Goal: Task Accomplishment & Management: Use online tool/utility

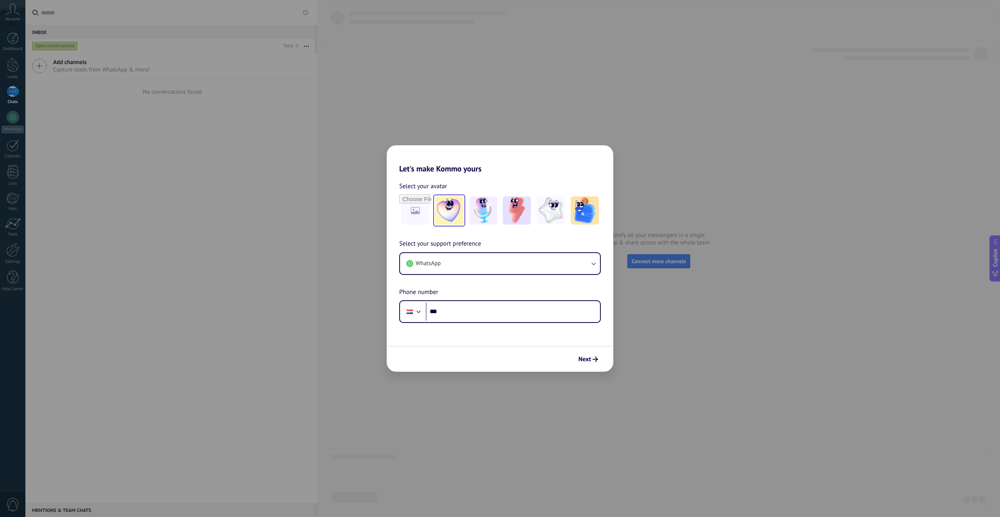
click at [451, 212] on img at bounding box center [449, 210] width 28 height 28
click at [449, 314] on input "***" at bounding box center [513, 312] width 174 height 18
click at [409, 312] on div at bounding box center [410, 312] width 6 height 4
drag, startPoint x: 463, startPoint y: 309, endPoint x: 409, endPoint y: 311, distance: 53.6
click at [409, 311] on div "Phone ***" at bounding box center [500, 311] width 202 height 23
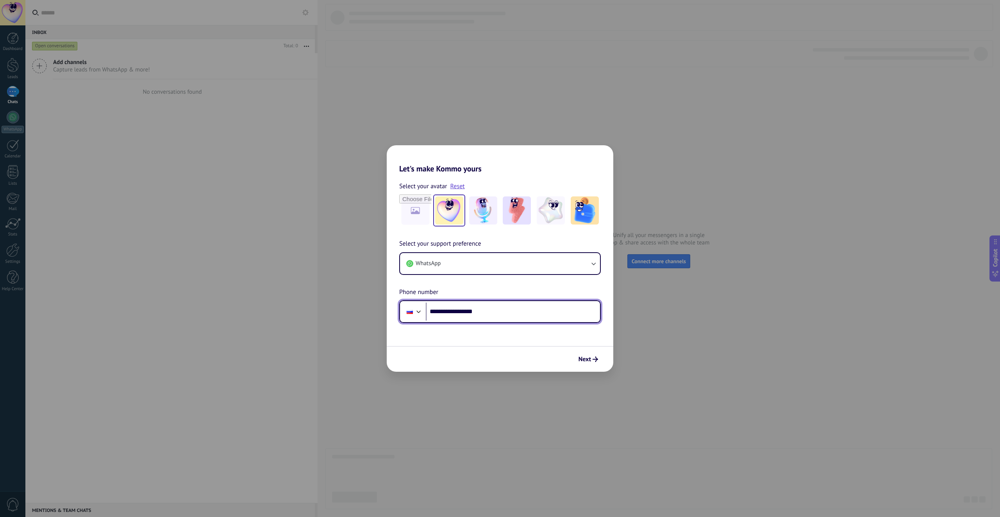
type input "**********"
click at [535, 257] on button "WhatsApp" at bounding box center [500, 263] width 200 height 21
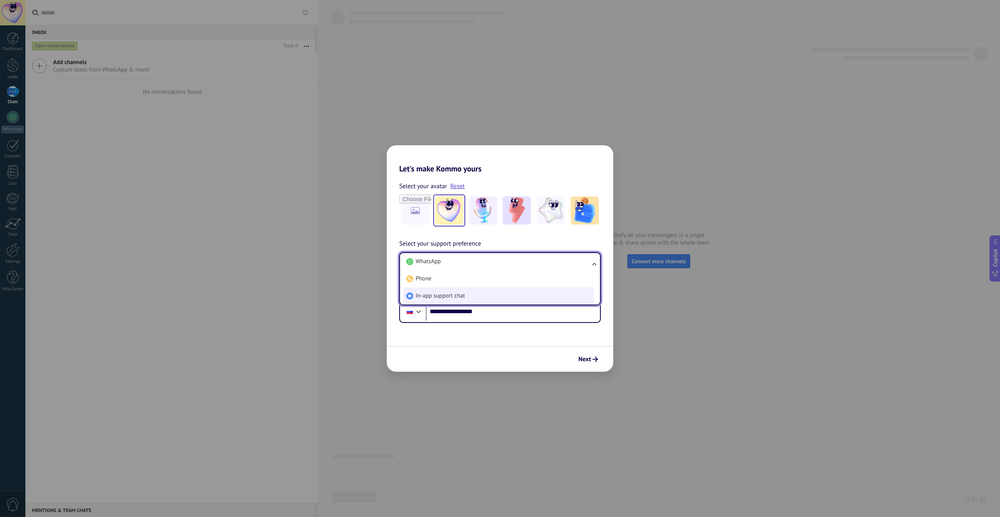
click at [493, 297] on li "In-app support chat" at bounding box center [498, 295] width 191 height 17
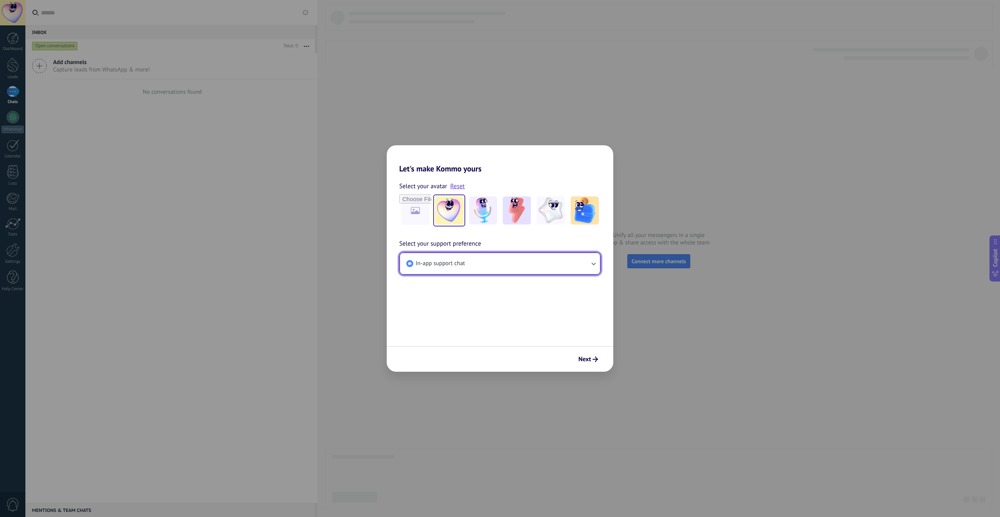
click at [480, 264] on button "In-app support chat" at bounding box center [500, 263] width 200 height 21
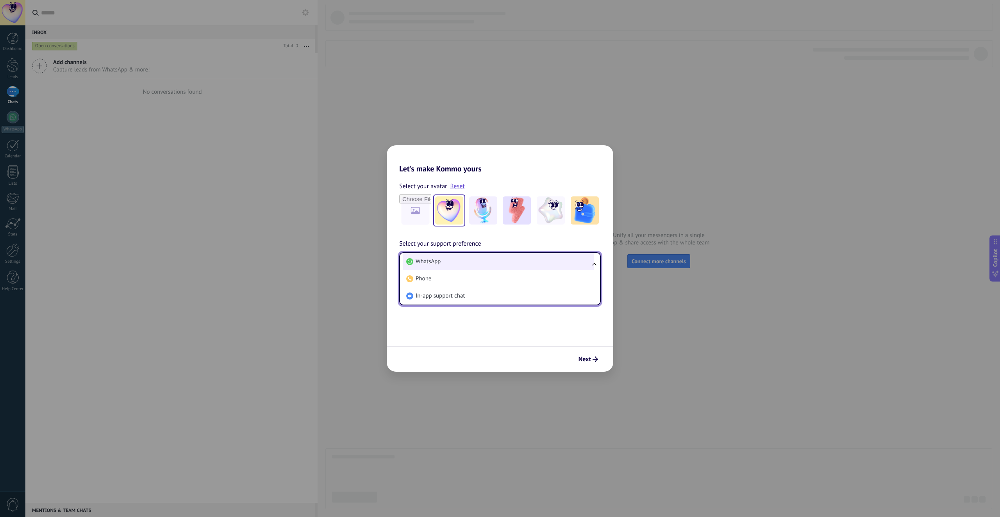
click at [472, 262] on li "WhatsApp" at bounding box center [498, 261] width 191 height 17
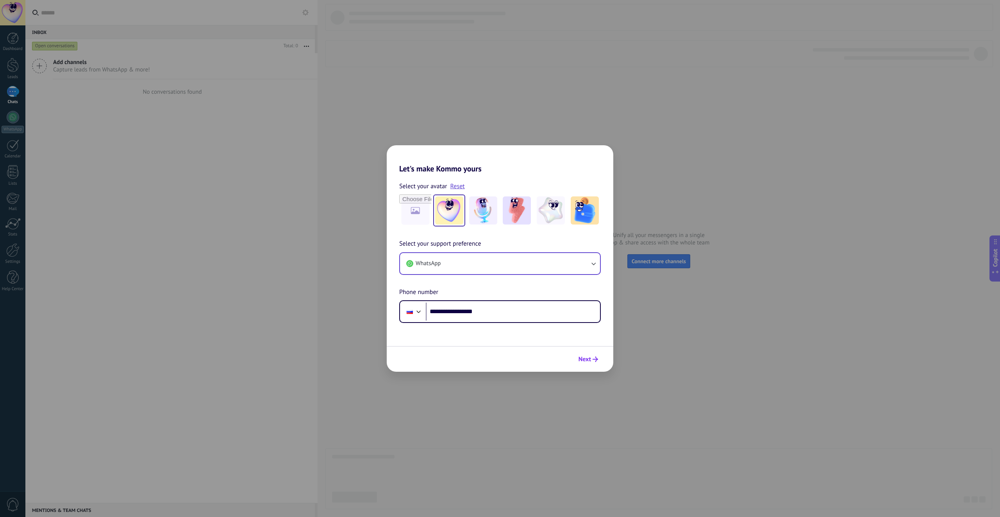
click at [597, 357] on button "Next" at bounding box center [588, 359] width 27 height 13
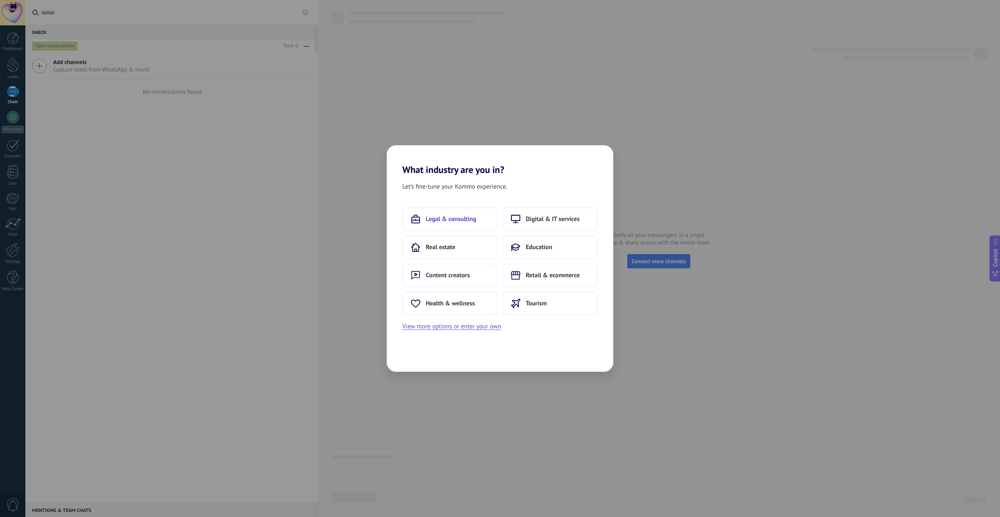
click at [481, 219] on button "Legal & consulting" at bounding box center [449, 218] width 95 height 23
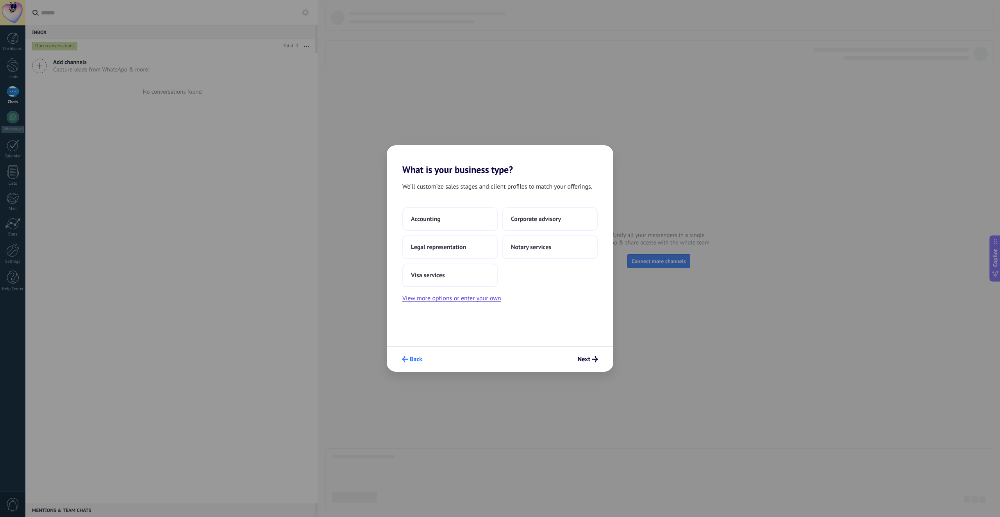
click at [410, 361] on span "Back" at bounding box center [416, 359] width 12 height 5
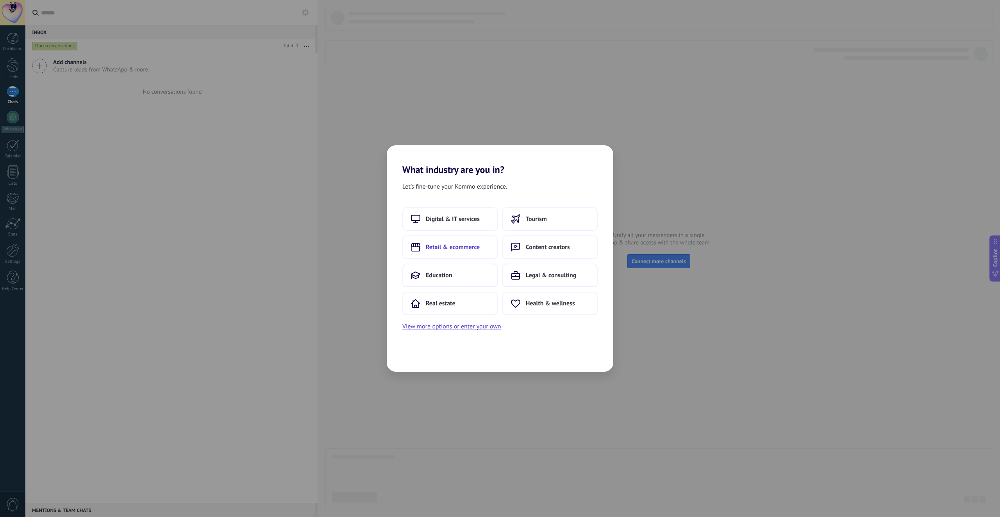
click at [469, 251] on span "Retail & ecommerce" at bounding box center [453, 247] width 54 height 8
click at [417, 366] on button "Back" at bounding box center [411, 359] width 27 height 13
click at [567, 221] on span "Retail & ecommerce" at bounding box center [553, 219] width 54 height 8
click at [396, 363] on div "Back Next" at bounding box center [500, 359] width 227 height 26
click at [409, 354] on button "Back" at bounding box center [411, 359] width 27 height 13
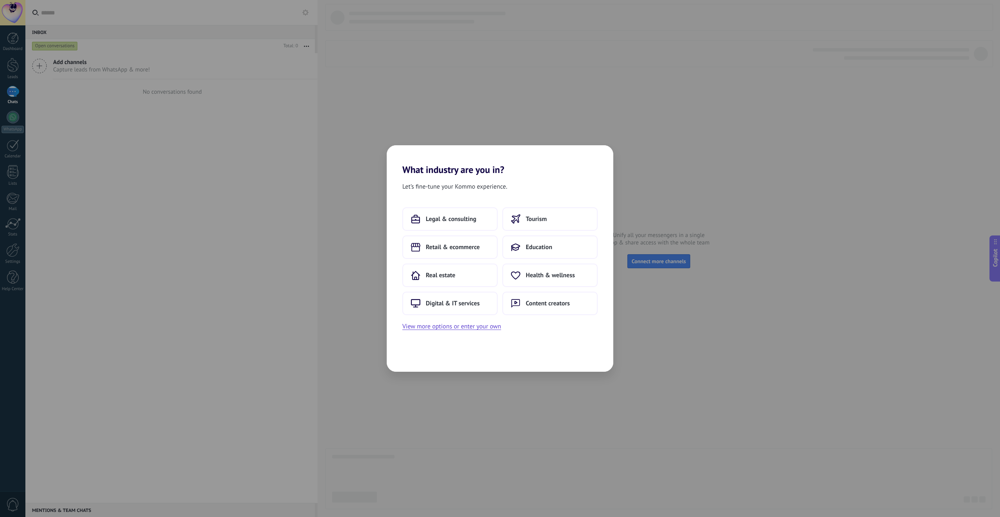
click at [462, 332] on div "Let’s fine-tune your Kommo experience. Legal & consulting Tourism Retail & ecom…" at bounding box center [500, 273] width 227 height 196
click at [473, 327] on button "View more options or enter your own" at bounding box center [451, 326] width 99 height 10
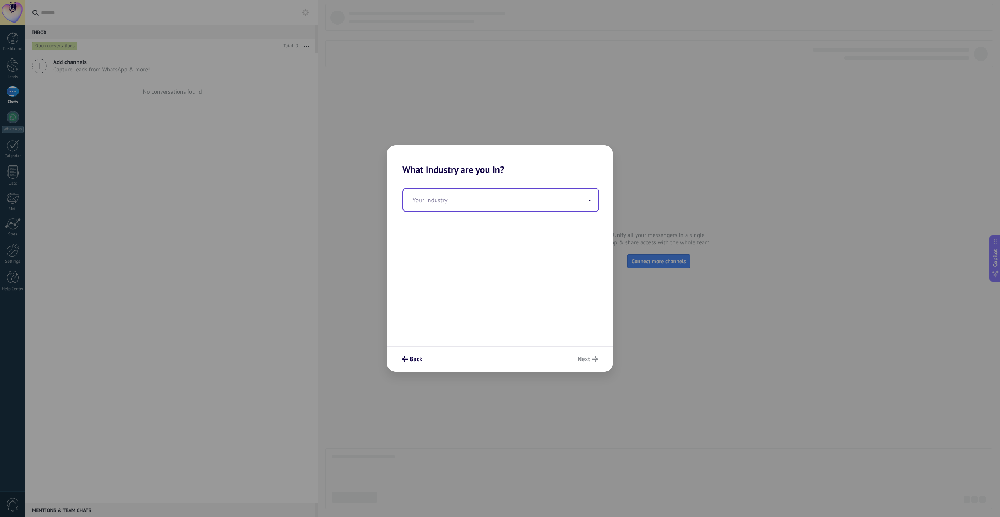
click at [480, 200] on input "text" at bounding box center [500, 200] width 195 height 23
drag, startPoint x: 456, startPoint y: 197, endPoint x: 383, endPoint y: 205, distance: 73.4
click at [390, 205] on div "Your industry ********" at bounding box center [500, 260] width 227 height 171
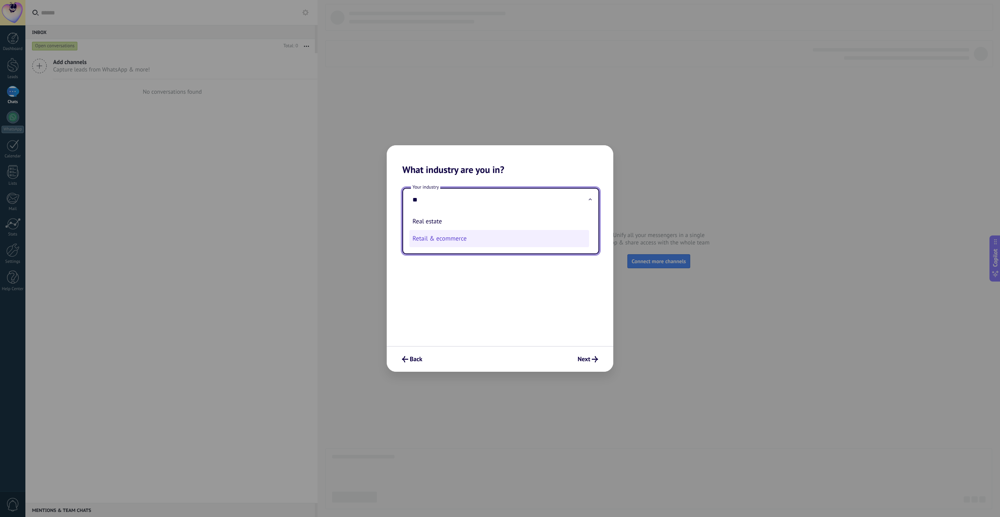
click at [469, 241] on li "Retail & ecommerce" at bounding box center [499, 238] width 180 height 17
type input "**********"
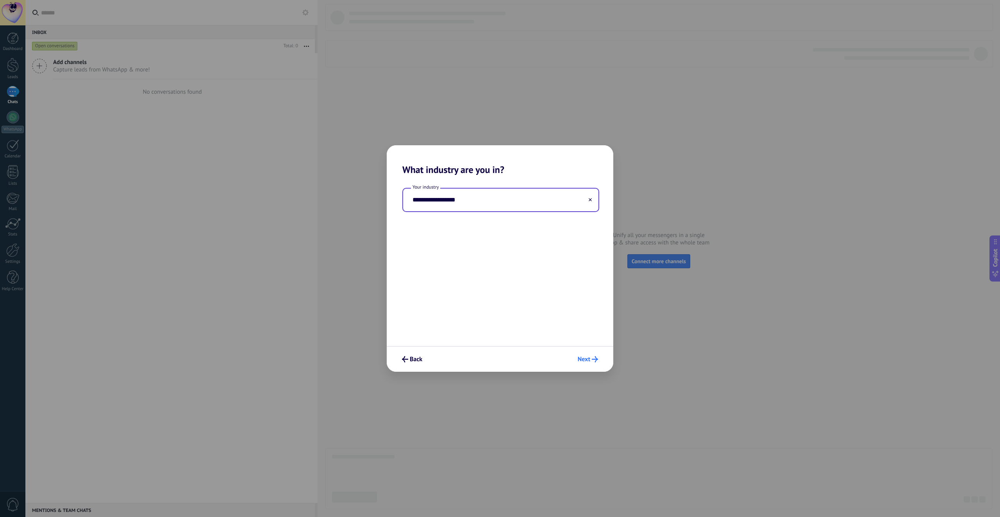
drag, startPoint x: 608, startPoint y: 361, endPoint x: 596, endPoint y: 361, distance: 11.3
click at [605, 361] on div "Back Next" at bounding box center [500, 359] width 227 height 26
click at [589, 360] on span "Next" at bounding box center [584, 359] width 12 height 5
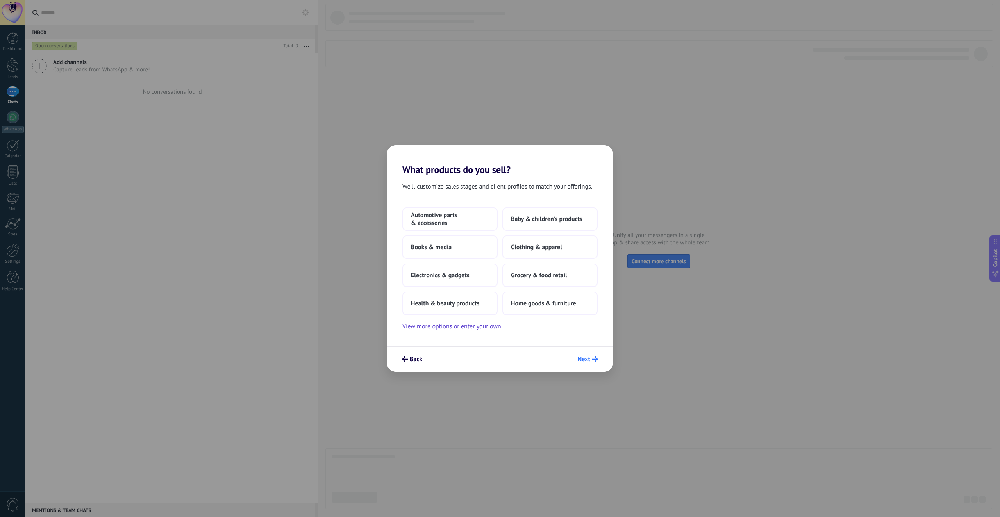
click at [594, 359] on use "submit" at bounding box center [595, 359] width 6 height 6
click at [457, 220] on span "Automotive parts & accessories" at bounding box center [450, 219] width 78 height 16
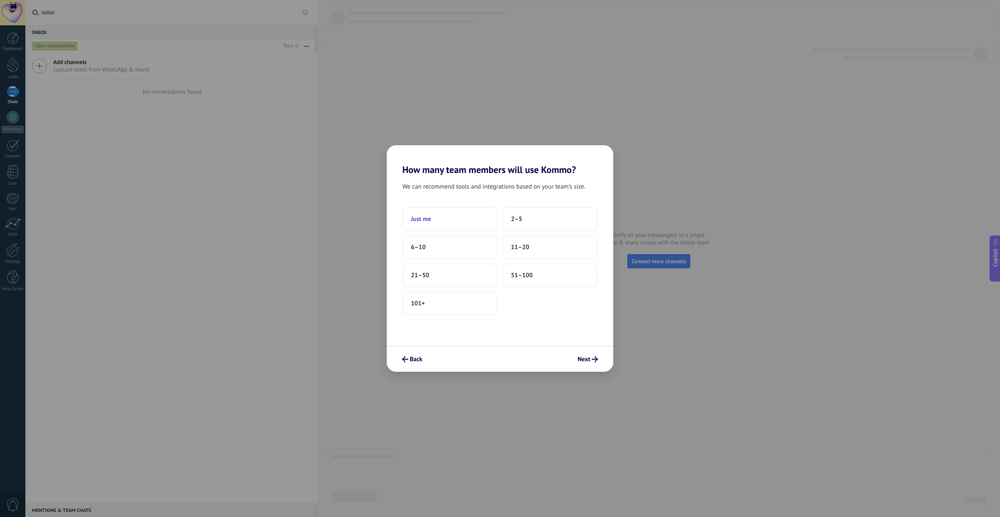
click at [453, 230] on button "Just me" at bounding box center [449, 218] width 95 height 23
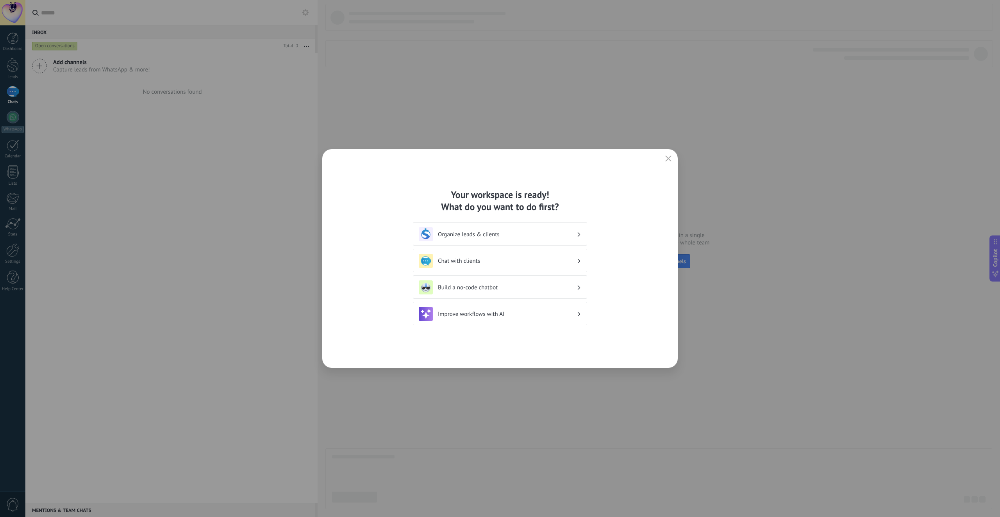
click at [495, 263] on h3 "Chat with clients" at bounding box center [507, 260] width 139 height 7
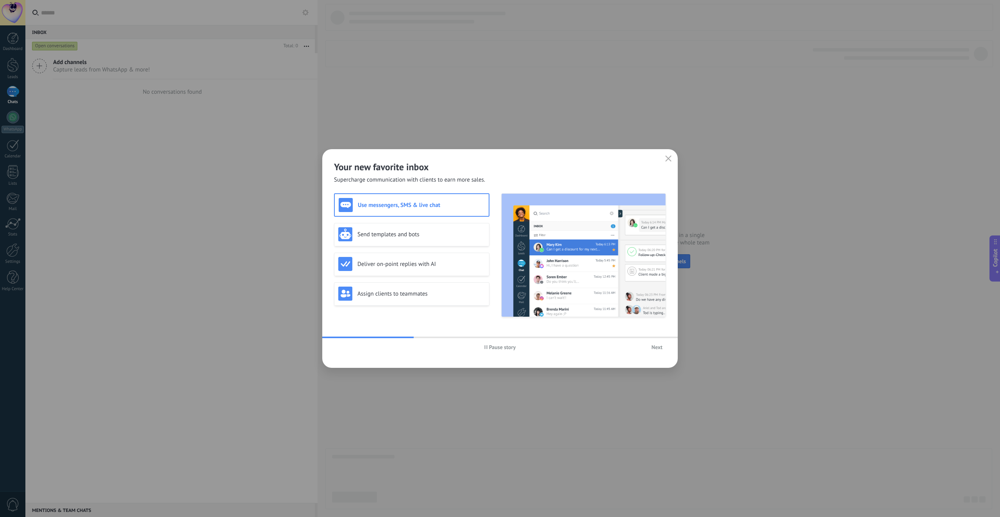
click at [650, 348] on button "Next" at bounding box center [657, 347] width 18 height 12
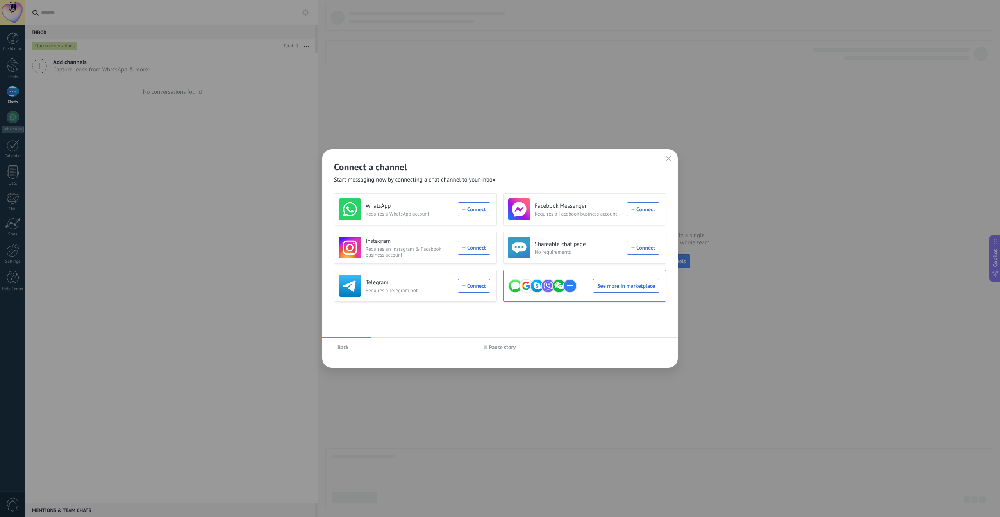
click at [601, 284] on div "See more in marketplace" at bounding box center [583, 286] width 151 height 22
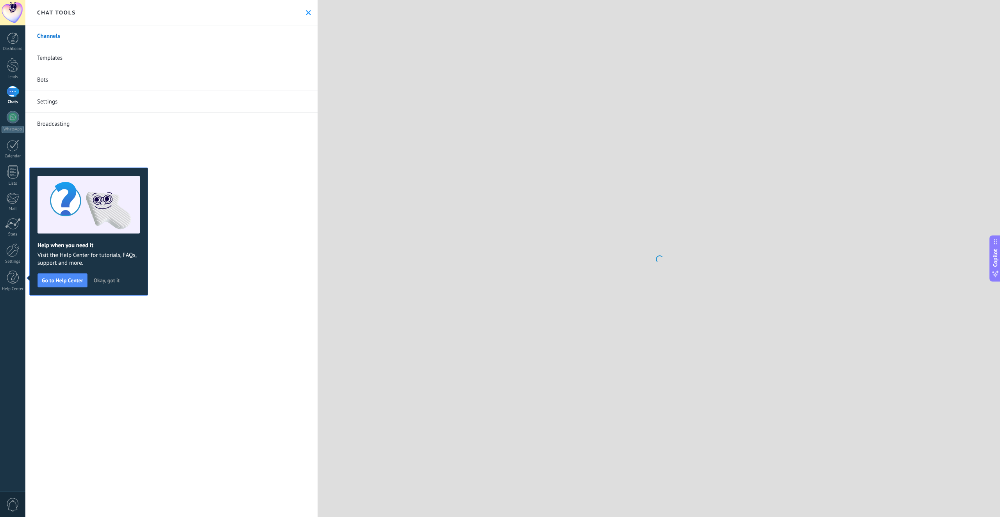
click at [110, 278] on span "Okay, got it" at bounding box center [107, 280] width 26 height 5
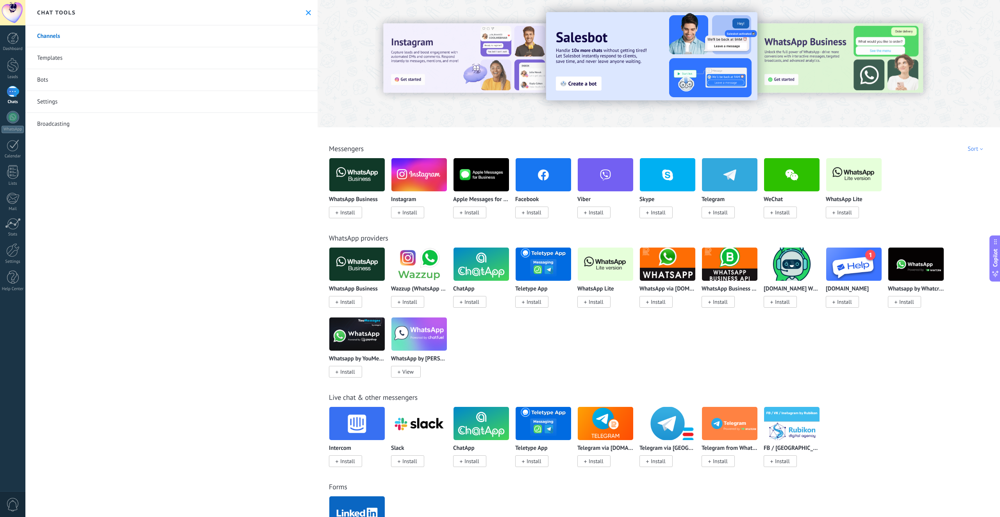
click at [778, 207] on div "WeChat Install" at bounding box center [792, 206] width 56 height 20
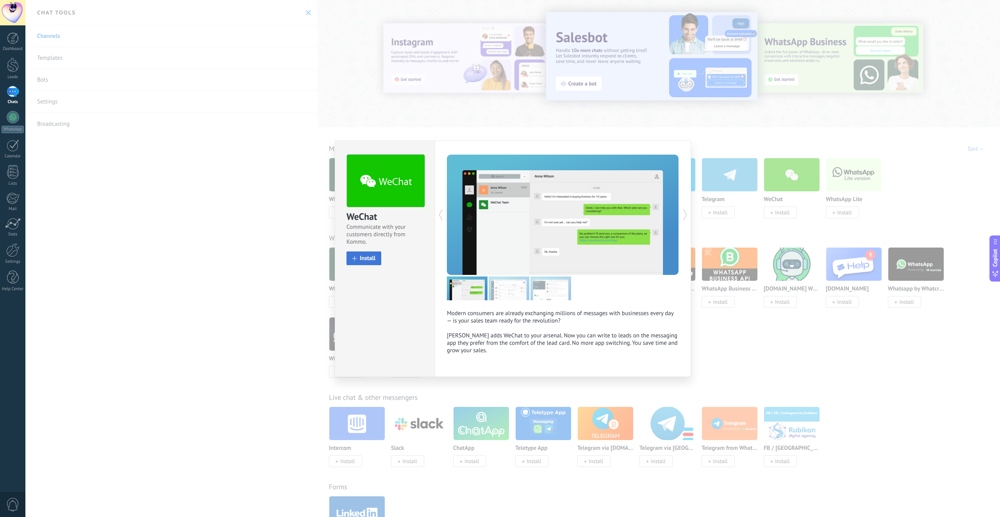
click at [365, 257] on span "Install" at bounding box center [368, 258] width 16 height 6
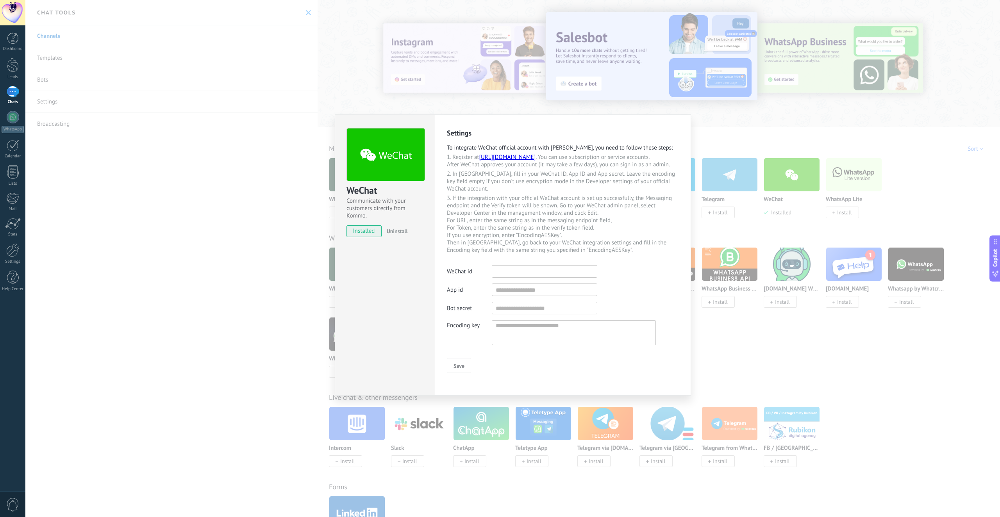
click at [527, 278] on input "text" at bounding box center [544, 271] width 105 height 12
click at [516, 296] on input "text" at bounding box center [544, 290] width 105 height 12
click at [514, 314] on input "text" at bounding box center [544, 308] width 105 height 12
click at [508, 338] on textarea at bounding box center [574, 332] width 164 height 25
click at [535, 157] on link "[URL][DOMAIN_NAME]" at bounding box center [507, 156] width 57 height 7
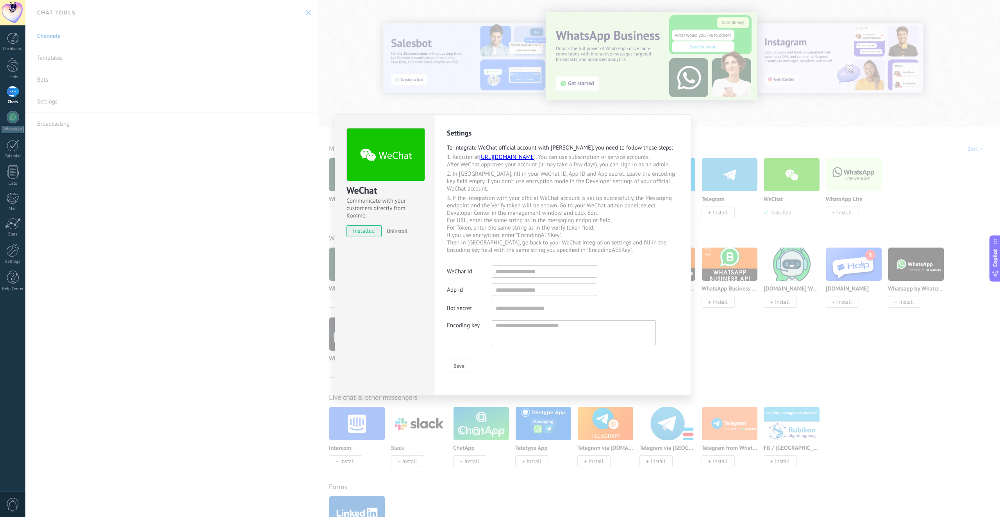
click at [315, 217] on div "WeChat Communicate with your customers directly from Kommo. installed Uninstall…" at bounding box center [512, 258] width 974 height 517
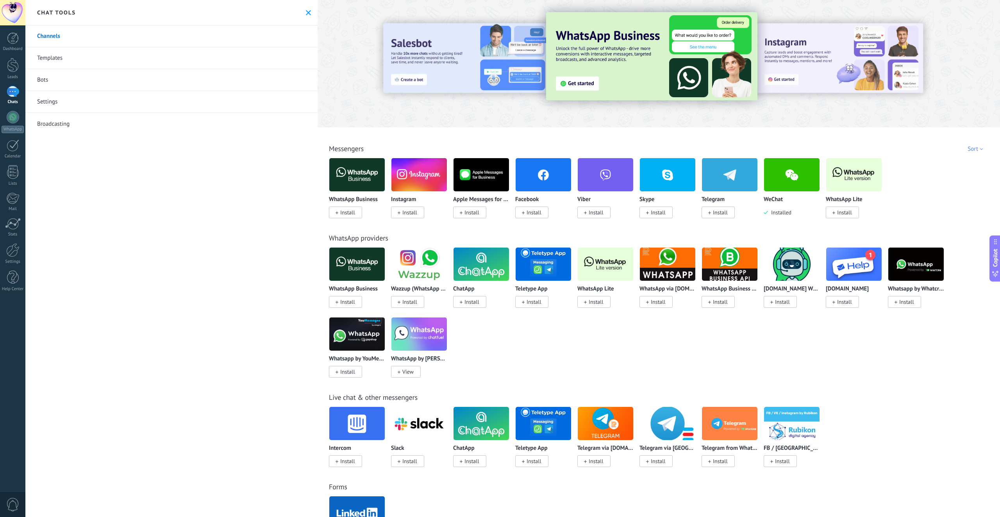
click at [712, 205] on div "Telegram Install" at bounding box center [729, 206] width 56 height 20
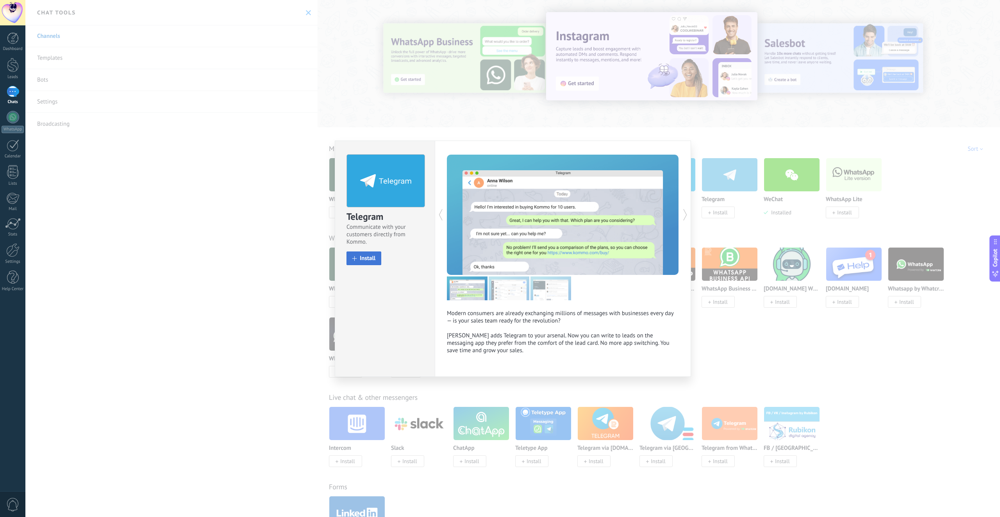
click at [365, 258] on span "Install" at bounding box center [368, 258] width 16 height 6
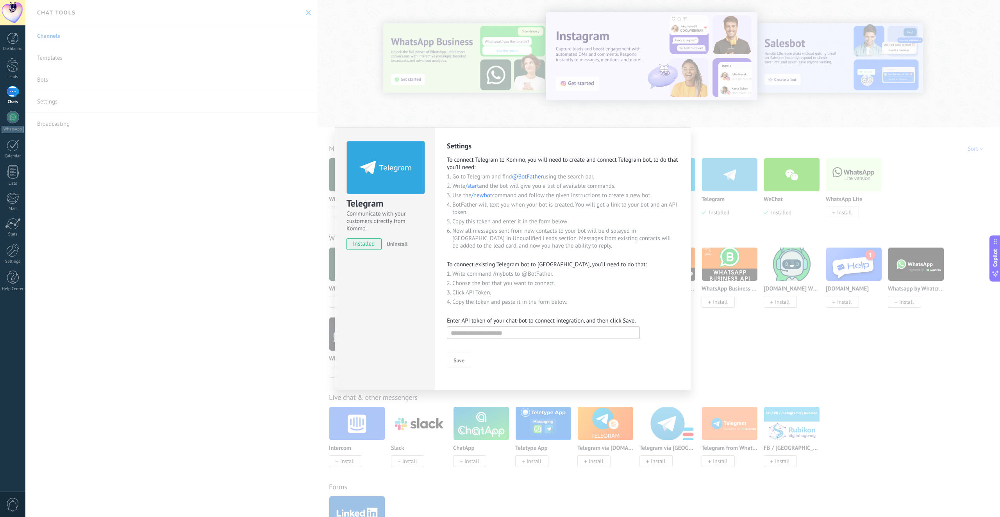
click at [719, 248] on div "Telegram Communicate with your customers directly from Kommo. installed Uninsta…" at bounding box center [512, 258] width 974 height 517
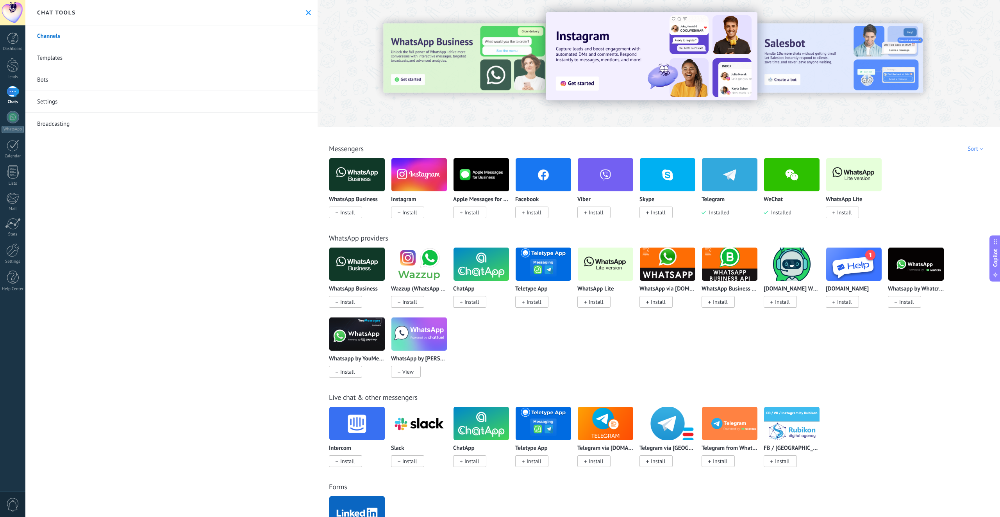
click at [786, 203] on div "WeChat Installed" at bounding box center [792, 206] width 56 height 20
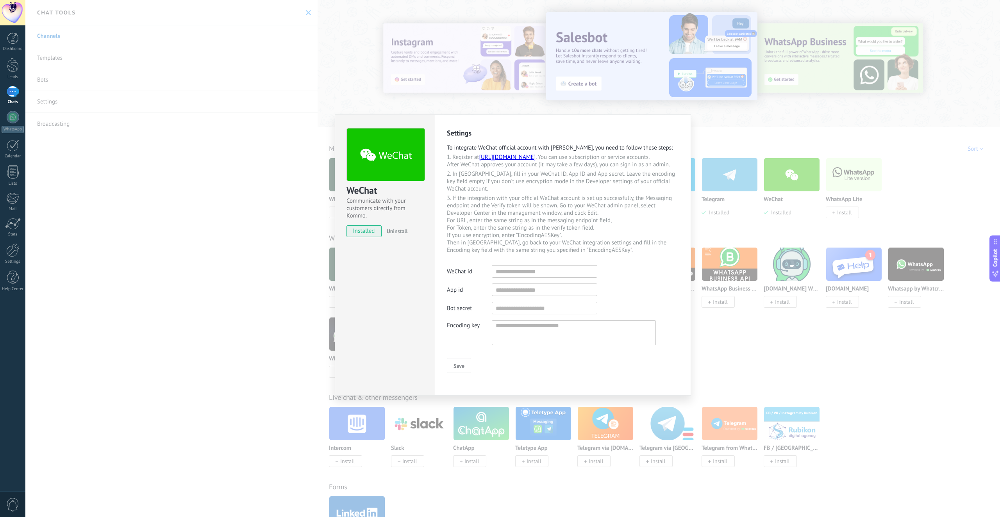
click at [770, 188] on div "WeChat Communicate with your customers directly from Kommo. installed Uninstall…" at bounding box center [512, 258] width 974 height 517
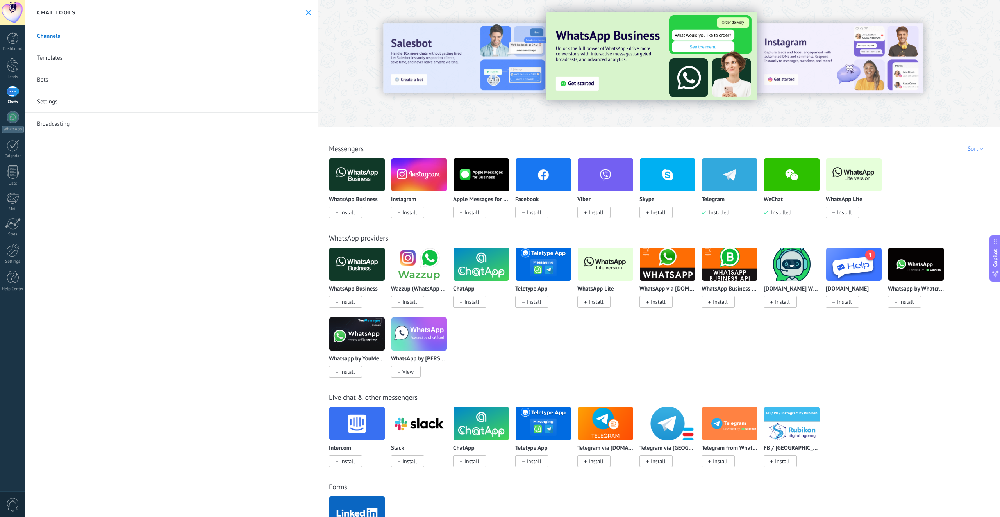
click at [477, 269] on img at bounding box center [480, 264] width 55 height 38
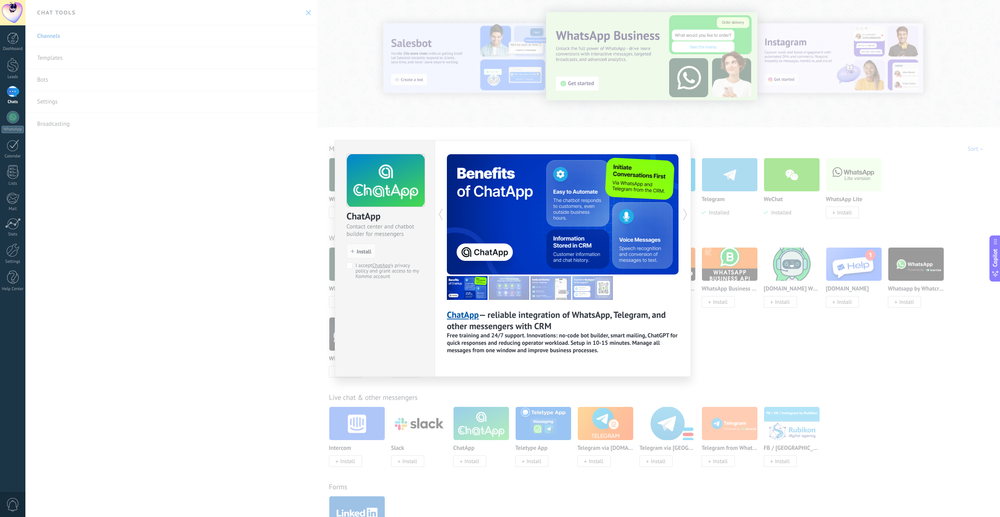
click at [514, 288] on img at bounding box center [509, 288] width 41 height 24
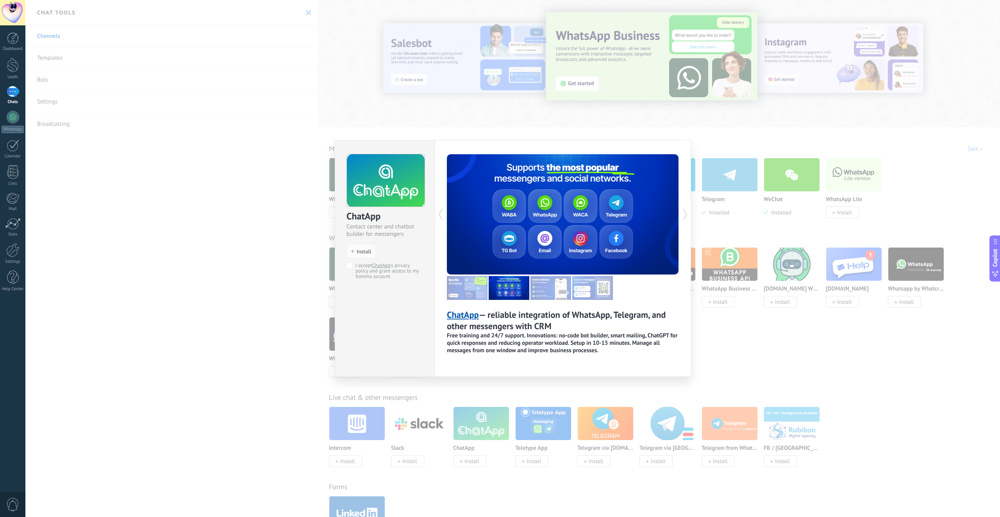
click at [546, 287] on img at bounding box center [550, 288] width 41 height 24
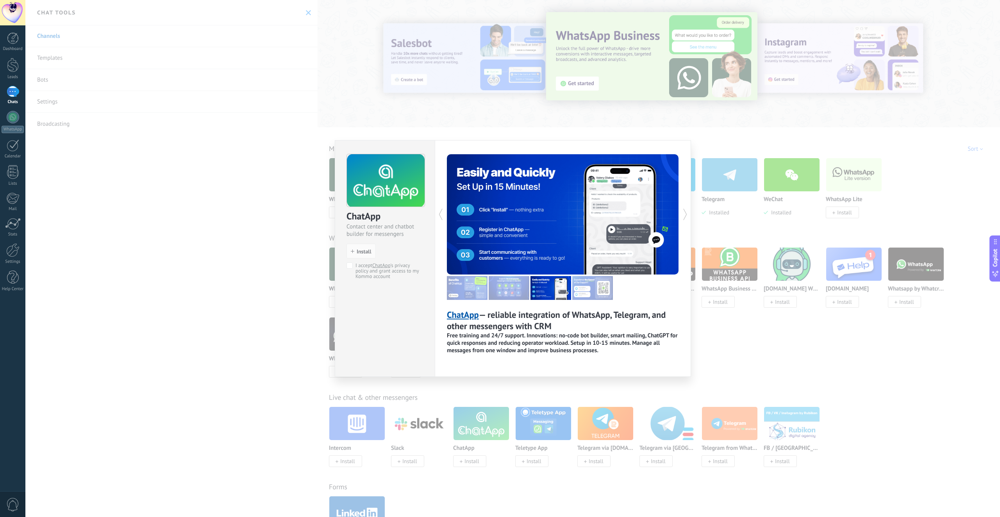
click at [572, 285] on div at bounding box center [563, 288] width 232 height 24
click at [534, 283] on img at bounding box center [550, 288] width 41 height 24
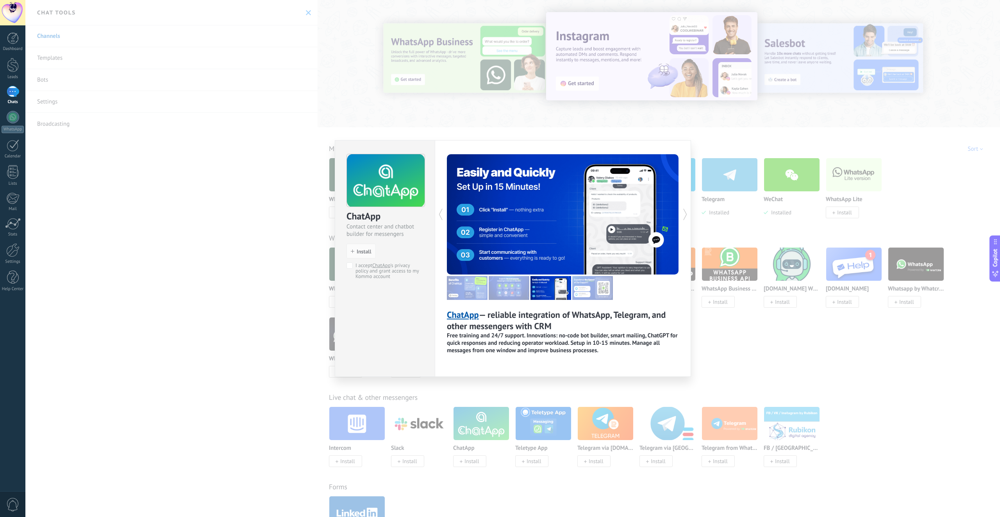
click at [519, 285] on img at bounding box center [509, 288] width 41 height 24
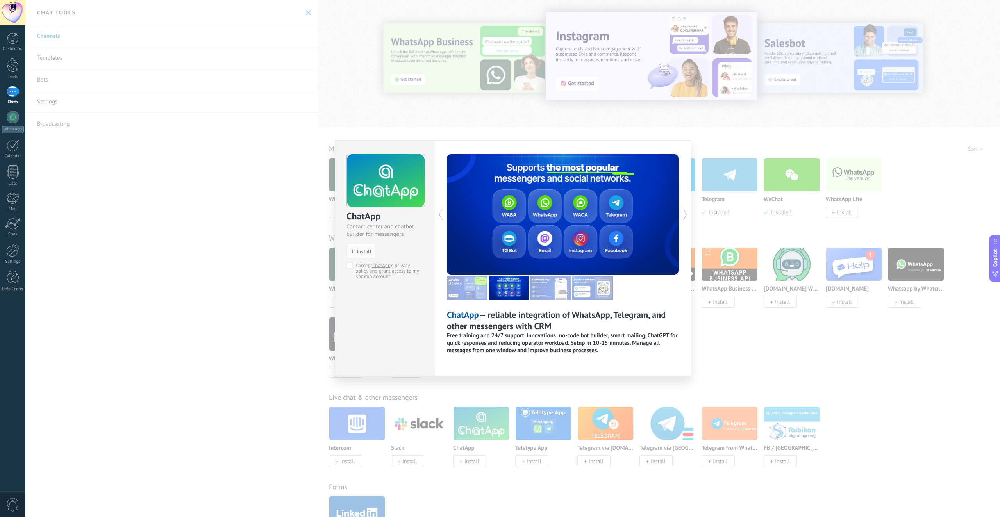
click at [595, 290] on img at bounding box center [592, 288] width 41 height 24
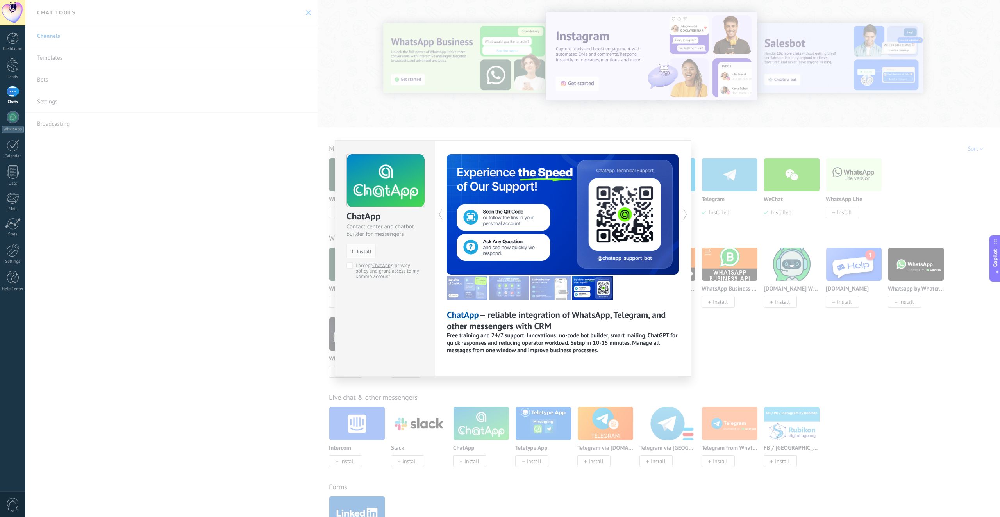
click at [553, 291] on img at bounding box center [550, 288] width 41 height 24
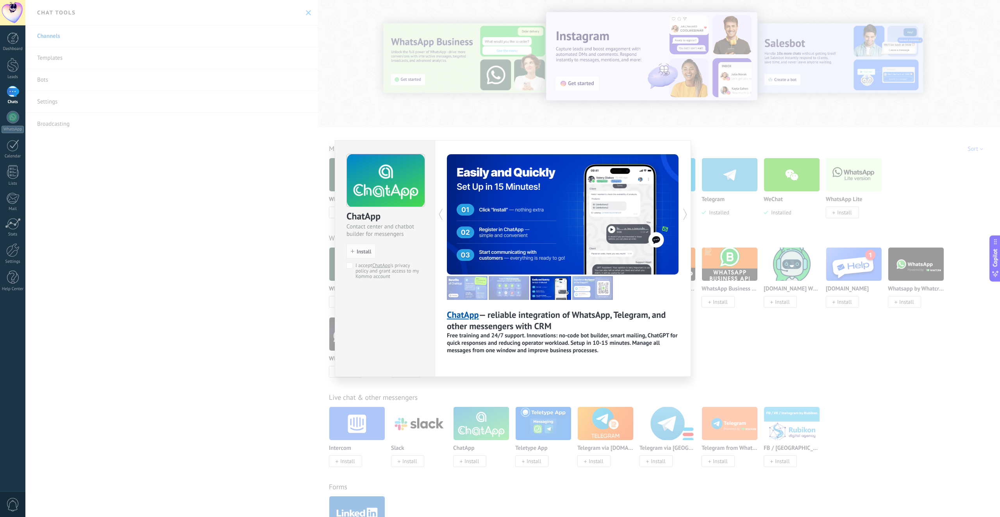
click at [514, 291] on img at bounding box center [509, 288] width 41 height 24
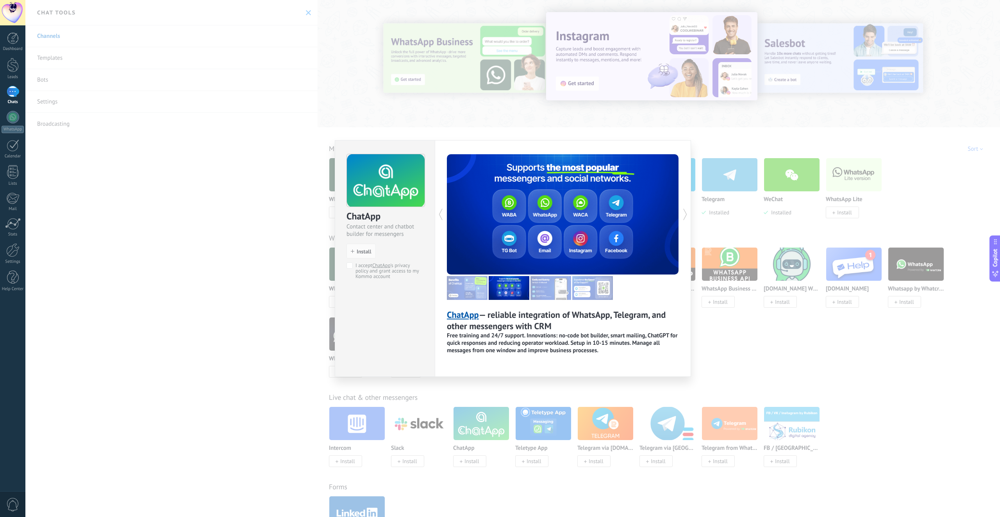
click at [473, 287] on img at bounding box center [467, 288] width 41 height 24
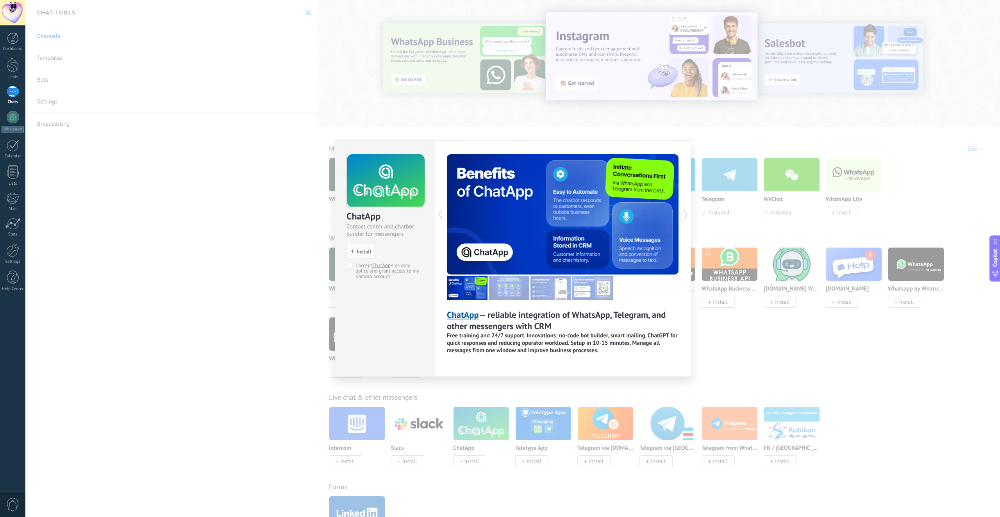
click at [530, 288] on div at bounding box center [563, 288] width 232 height 24
click at [558, 287] on img at bounding box center [550, 288] width 41 height 24
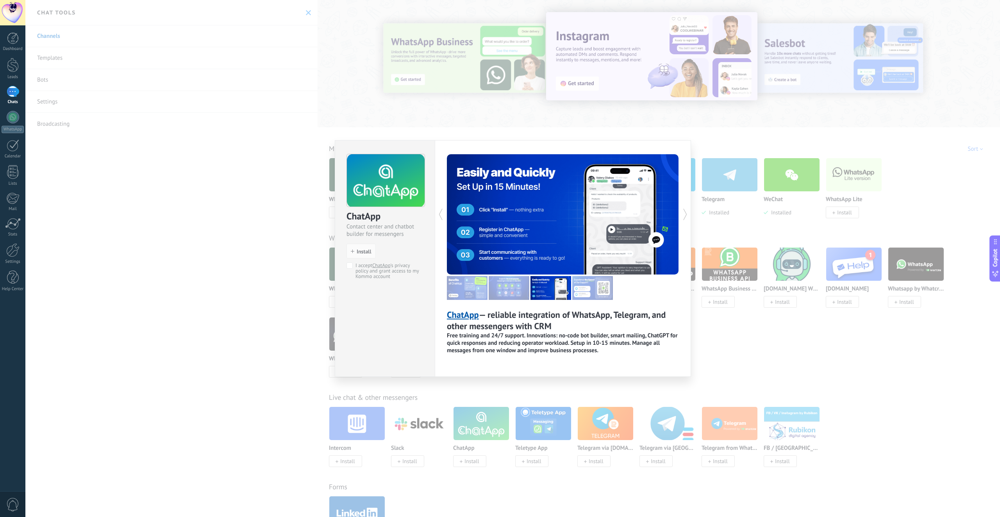
click at [577, 287] on img at bounding box center [592, 288] width 41 height 24
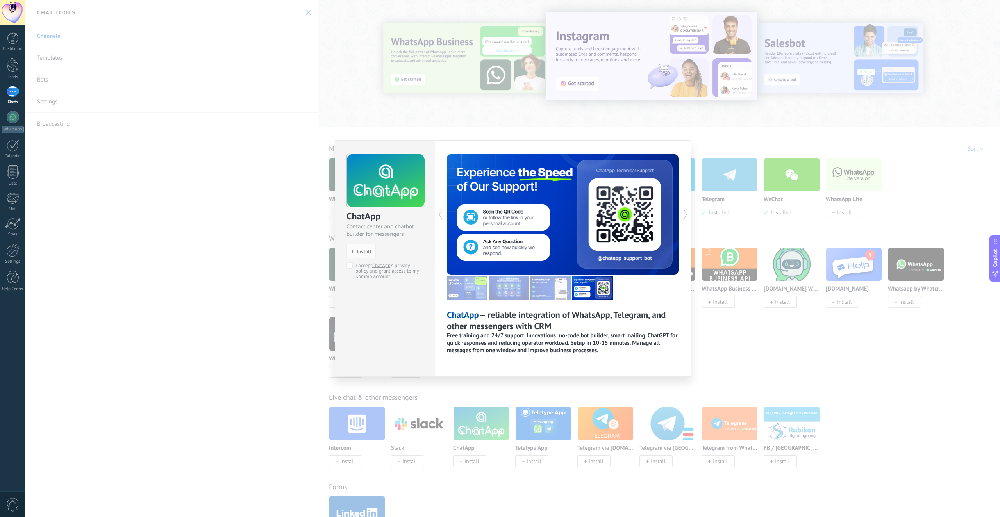
click at [592, 288] on img at bounding box center [592, 288] width 41 height 24
click at [603, 289] on img at bounding box center [592, 288] width 41 height 24
click at [519, 291] on img at bounding box center [509, 288] width 41 height 24
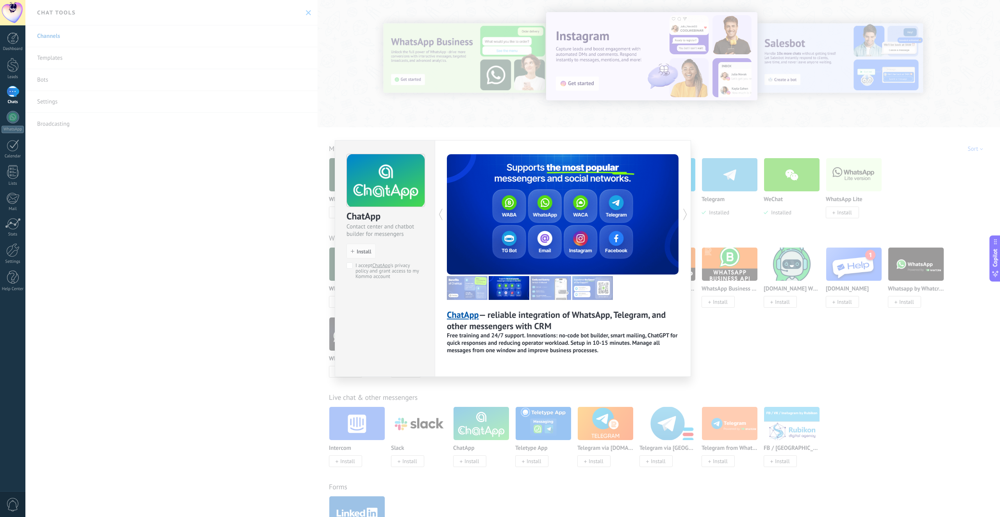
click at [540, 289] on img at bounding box center [550, 288] width 41 height 24
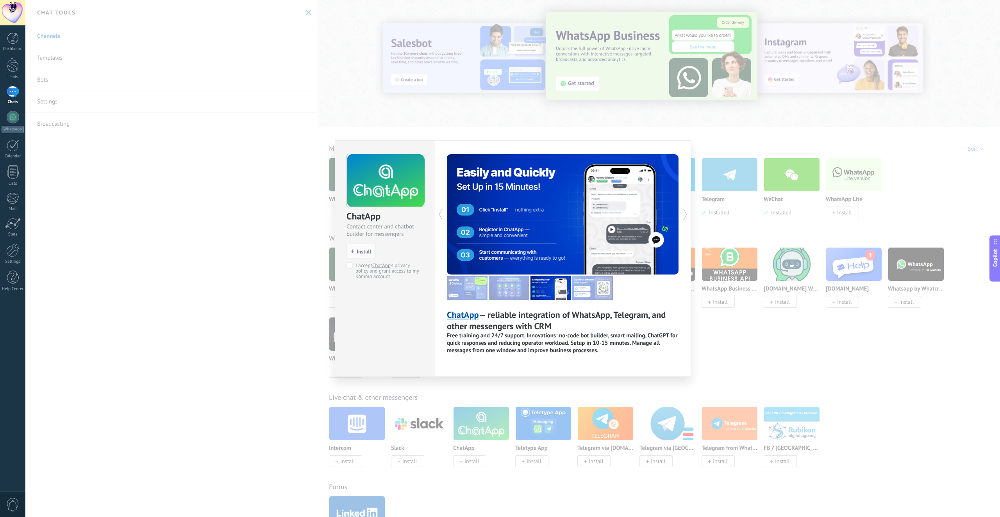
click at [648, 105] on div "ChatApp Contact center and chatbot builder for messengers install Install I acc…" at bounding box center [512, 258] width 974 height 517
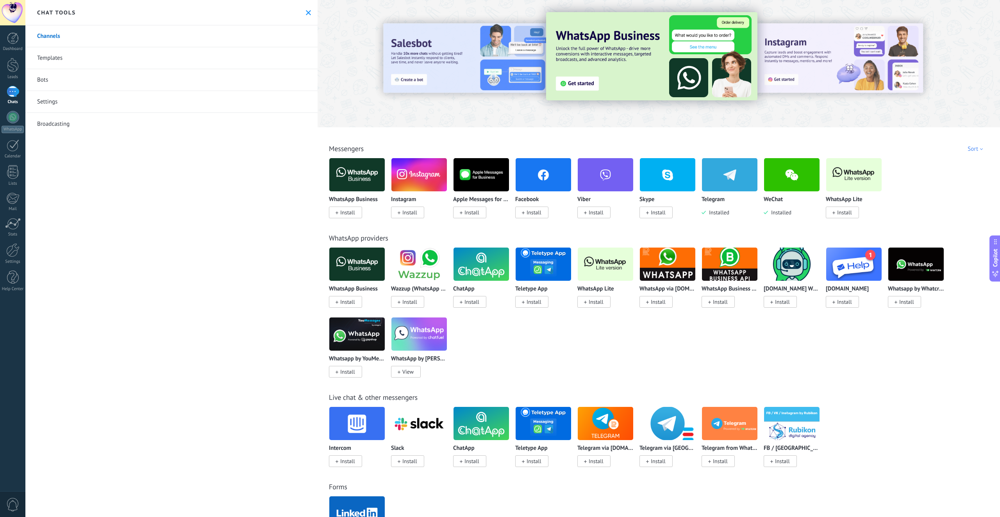
click at [973, 147] on div "Sort" at bounding box center [976, 148] width 18 height 7
click at [898, 142] on div "All Inbox AI solutions Automations Lead sources Installed My submissions Sort T…" at bounding box center [659, 139] width 678 height 25
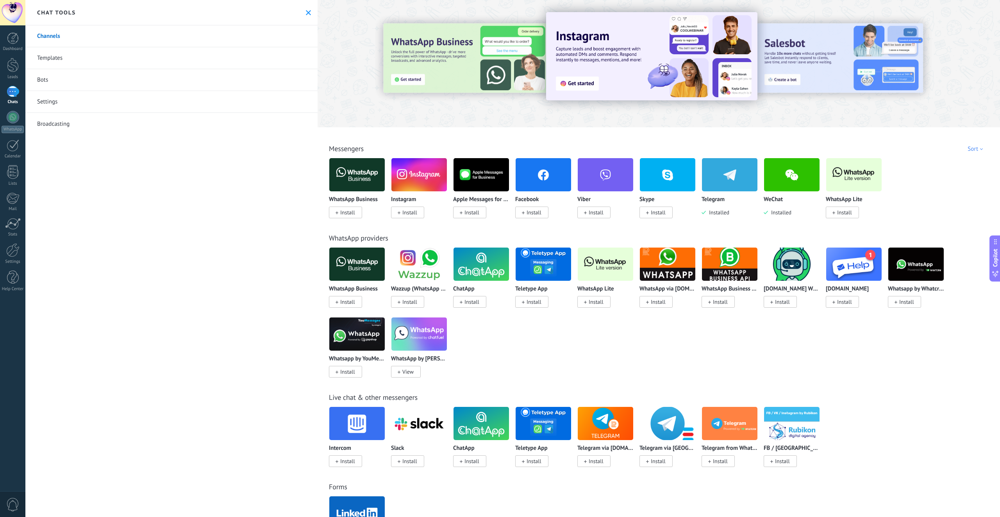
click at [485, 256] on img at bounding box center [480, 264] width 55 height 38
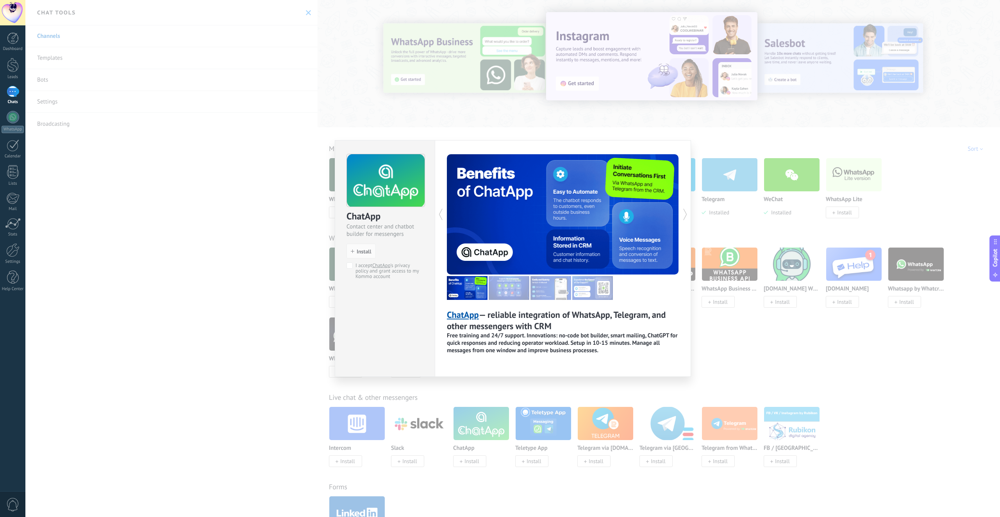
click at [511, 285] on img at bounding box center [509, 288] width 41 height 24
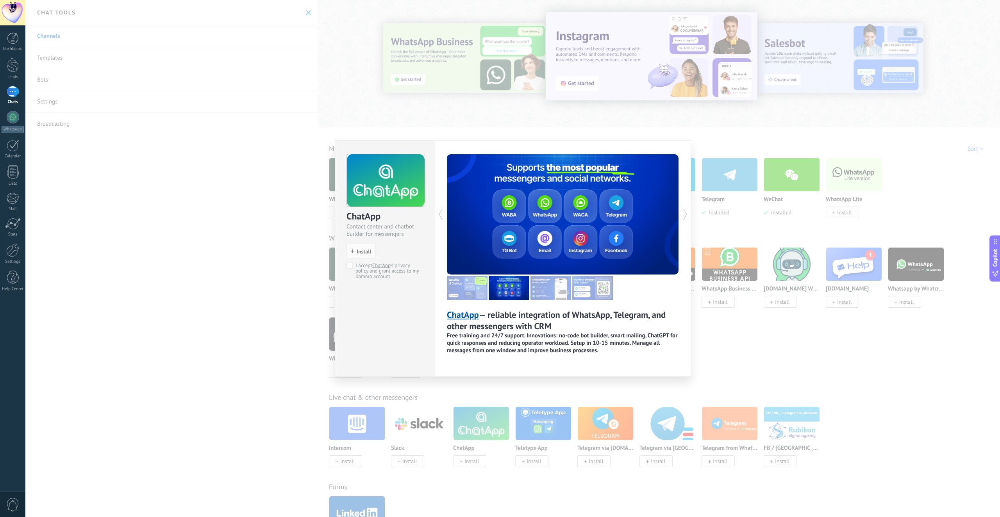
click at [506, 286] on img at bounding box center [509, 288] width 41 height 24
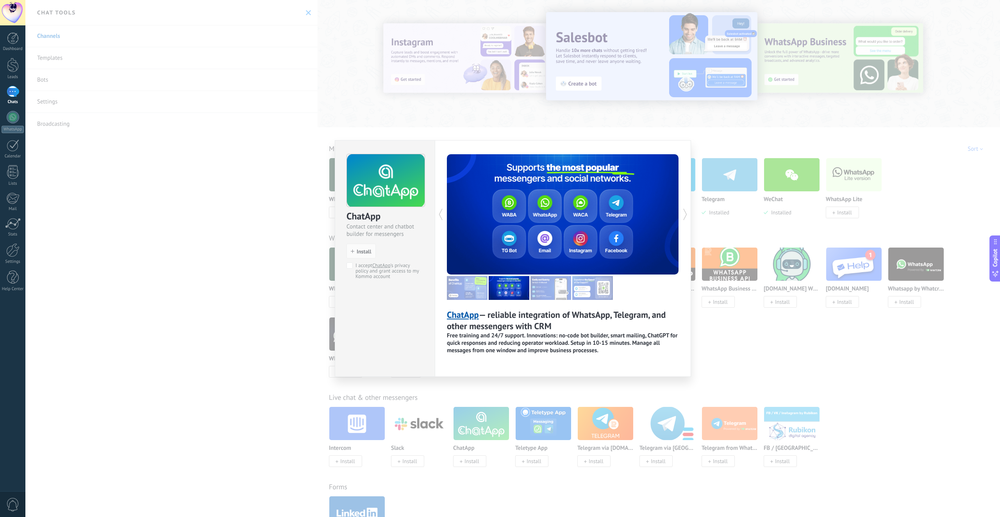
click at [687, 216] on icon at bounding box center [685, 215] width 8 height 16
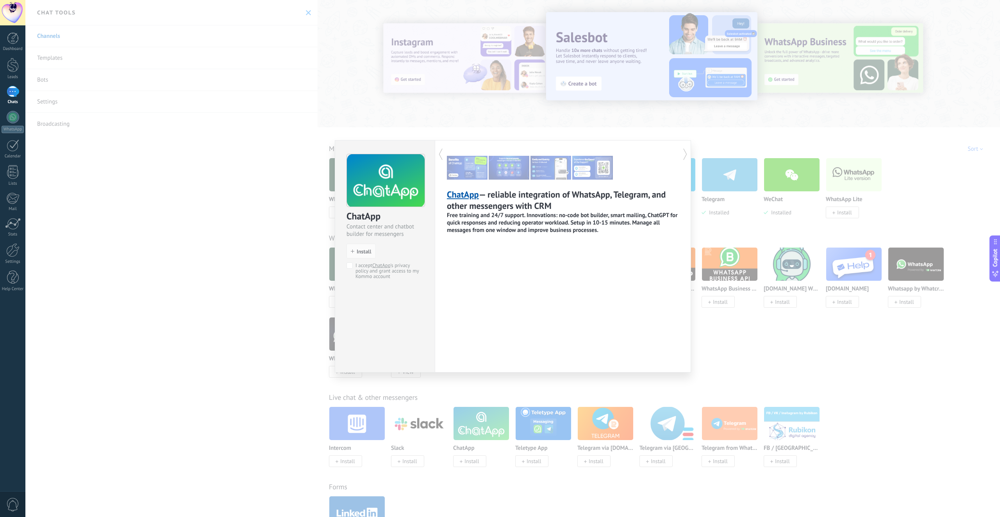
click at [705, 287] on div "ChatApp Contact center and chatbot builder for messengers install Install I acc…" at bounding box center [512, 258] width 974 height 517
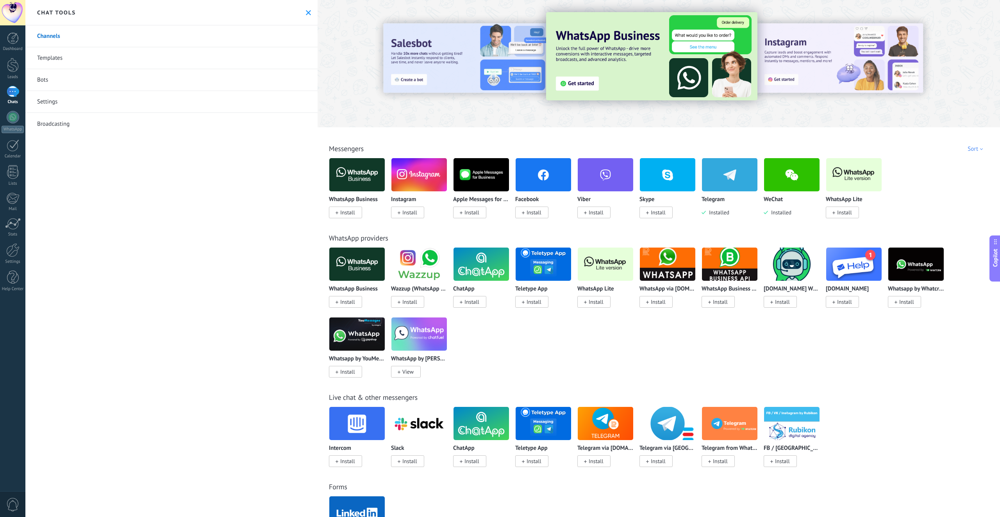
click at [793, 269] on img at bounding box center [791, 264] width 55 height 38
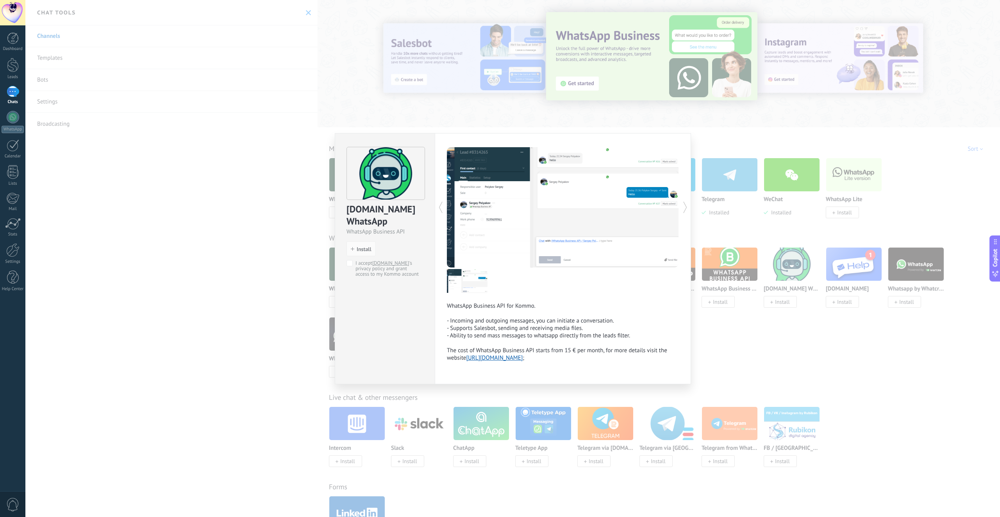
click at [780, 310] on div "[DOMAIN_NAME] WhatsApp WhatsApp Business API install Install I accept [DOMAIN_N…" at bounding box center [512, 258] width 974 height 517
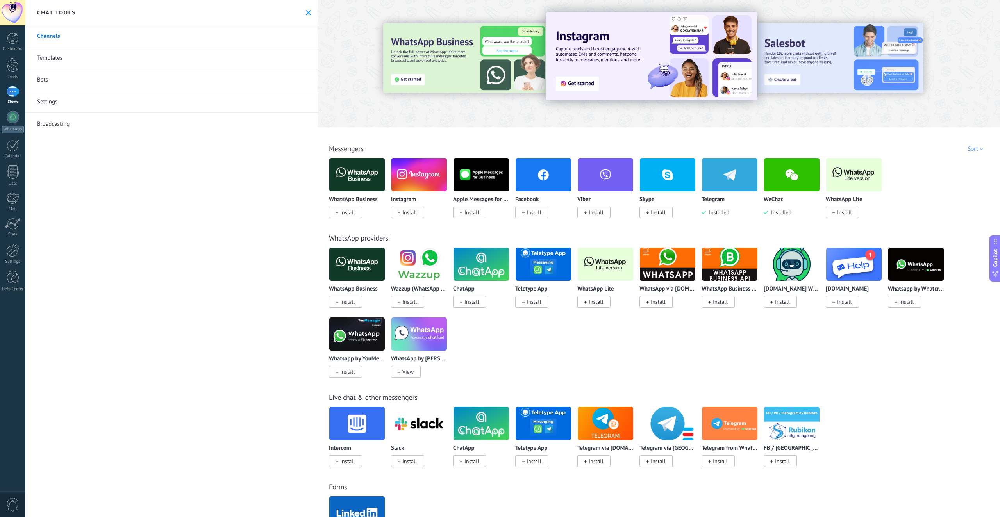
click at [785, 187] on img at bounding box center [791, 175] width 55 height 38
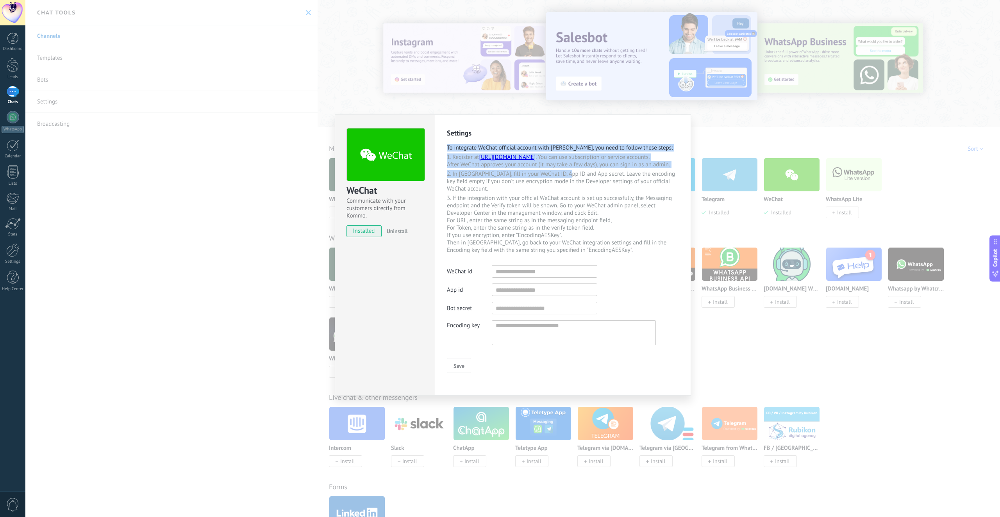
drag, startPoint x: 447, startPoint y: 146, endPoint x: 571, endPoint y: 183, distance: 129.2
click at [571, 183] on div "Settings To integrate WeChat official account with [PERSON_NAME], you need to f…" at bounding box center [563, 250] width 232 height 244
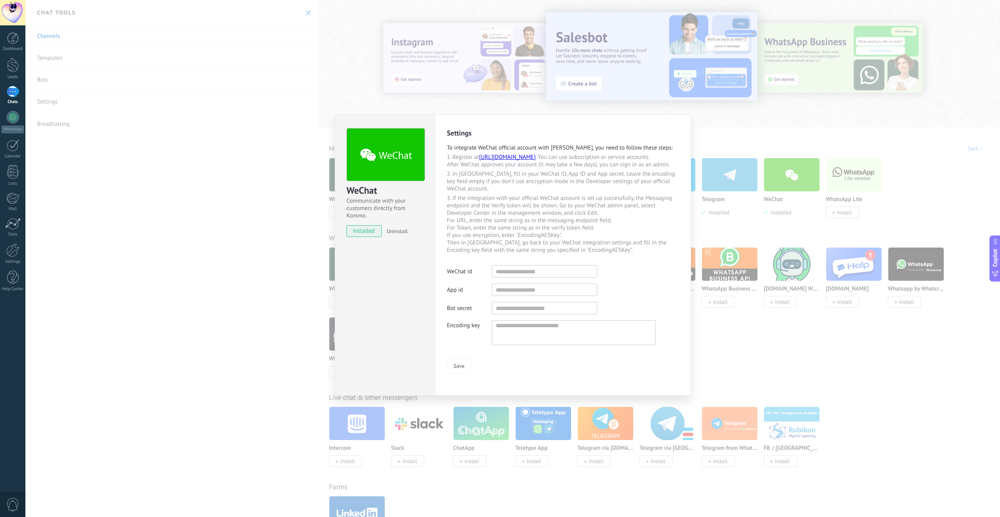
click at [490, 186] on p "2. In [GEOGRAPHIC_DATA], fill in your WeChat ID, App ID and App secret. Leave t…" at bounding box center [563, 181] width 232 height 22
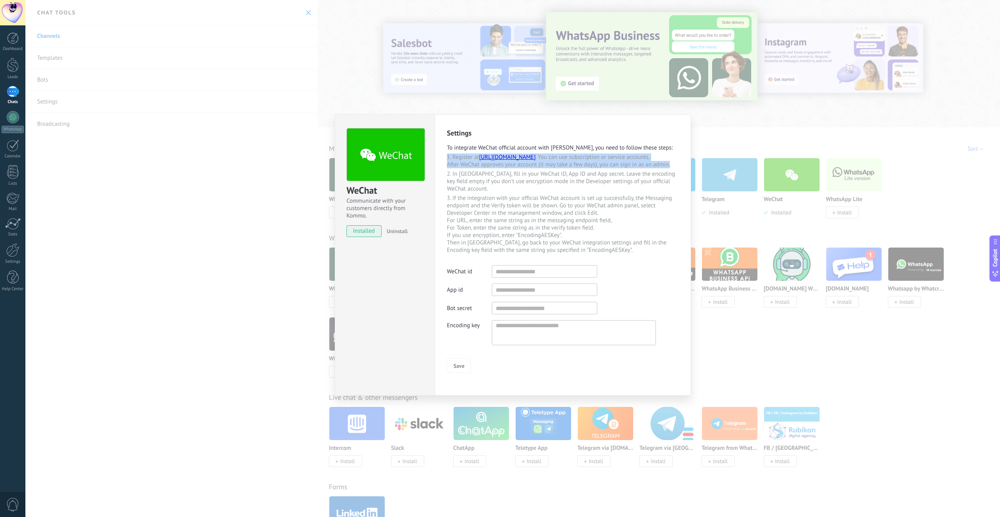
drag, startPoint x: 446, startPoint y: 155, endPoint x: 682, endPoint y: 171, distance: 236.1
click at [682, 171] on div "Settings To integrate WeChat official account with [PERSON_NAME], you need to f…" at bounding box center [563, 254] width 256 height 281
copy p "1. Register at [URL][DOMAIN_NAME] . You can use subscription or service account…"
